Goal: Information Seeking & Learning: Understand process/instructions

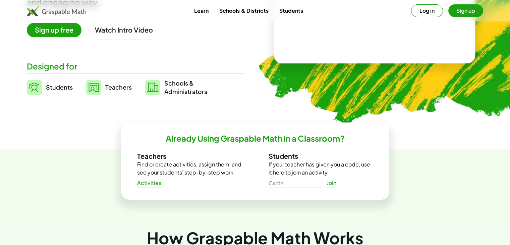
scroll to position [134, 0]
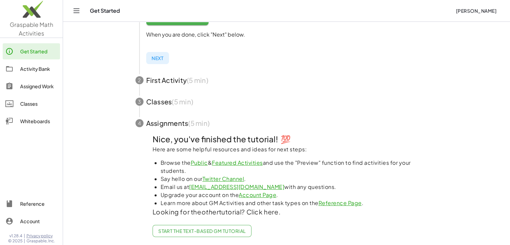
scroll to position [186, 0]
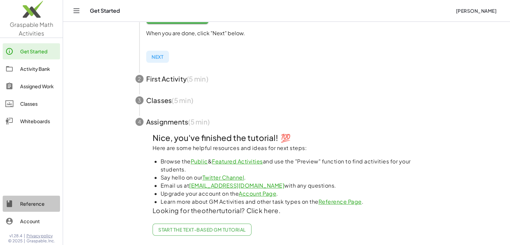
click at [18, 200] on div at bounding box center [12, 204] width 15 height 8
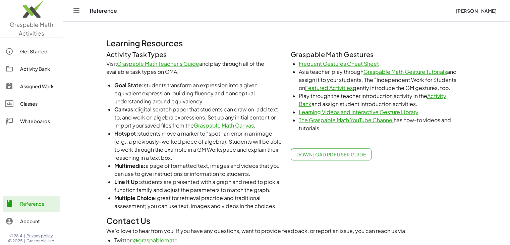
scroll to position [336, 0]
click at [311, 156] on span "Download PDF User Guide" at bounding box center [332, 154] width 70 height 6
click at [35, 55] on link "Get Started" at bounding box center [31, 51] width 57 height 16
